Goal: Information Seeking & Learning: Learn about a topic

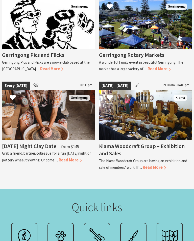
scroll to position [733, 0]
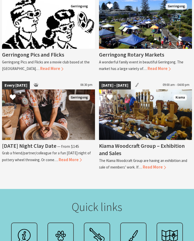
click at [158, 165] on span "Read More" at bounding box center [154, 167] width 23 height 5
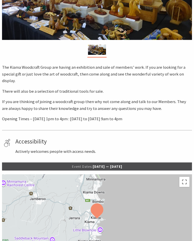
click at [185, 177] on button "Toggle fullscreen view" at bounding box center [185, 182] width 10 height 10
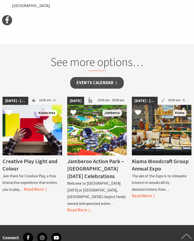
scroll to position [435, 0]
click at [148, 193] on span "Read More" at bounding box center [143, 195] width 23 height 5
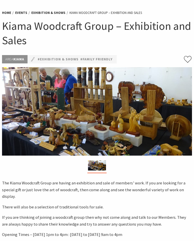
scroll to position [0, 0]
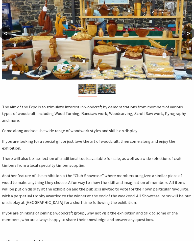
scroll to position [82, 0]
